Goal: Information Seeking & Learning: Find specific fact

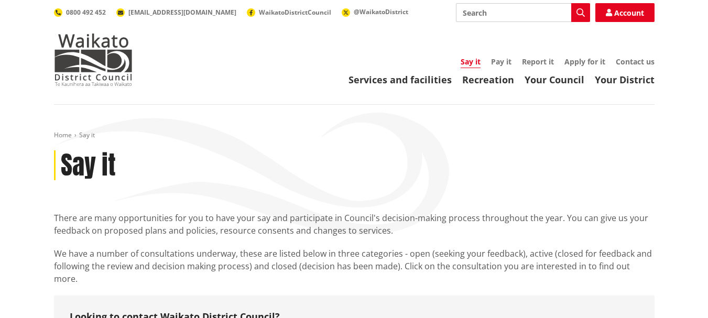
click at [488, 12] on input "Search" at bounding box center [523, 12] width 134 height 19
type input "election candidates"
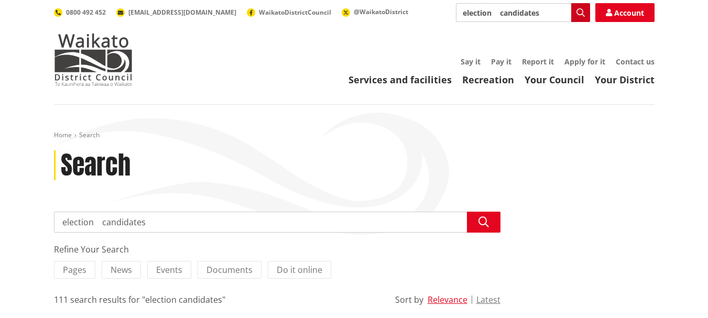
click at [575, 8] on button "Search" at bounding box center [580, 12] width 19 height 19
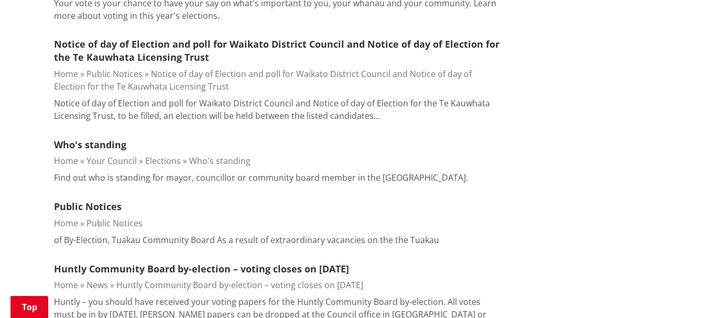
scroll to position [1174, 0]
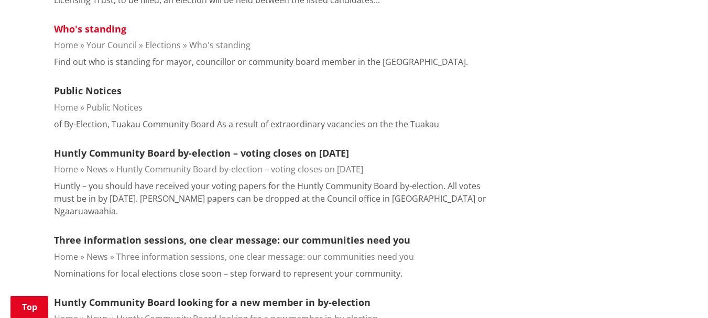
click at [101, 23] on link "Who's standing" at bounding box center [90, 29] width 72 height 13
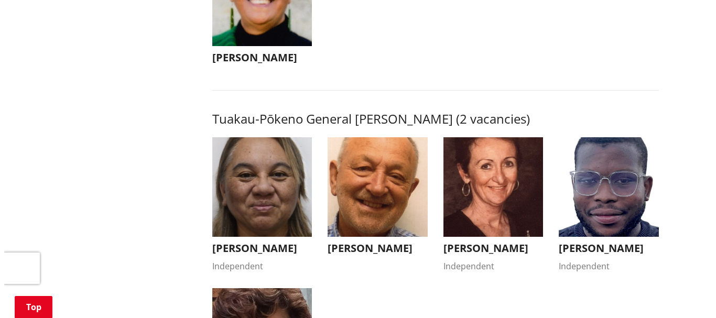
scroll to position [1782, 0]
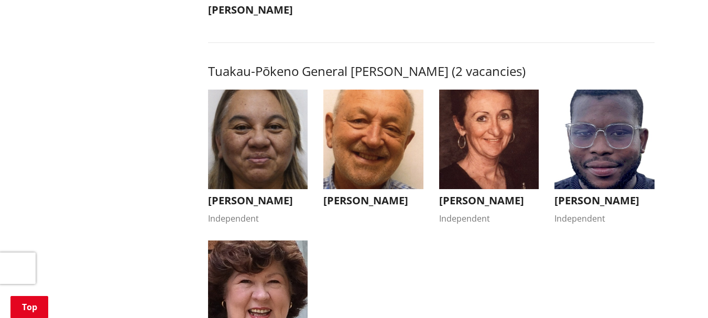
click at [250, 143] on img "button" at bounding box center [258, 140] width 100 height 100
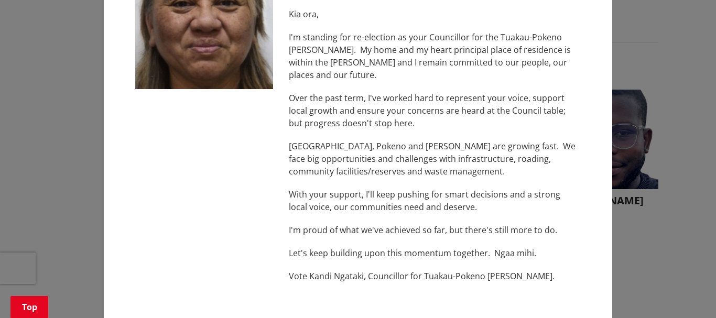
scroll to position [105, 0]
